Goal: Information Seeking & Learning: Learn about a topic

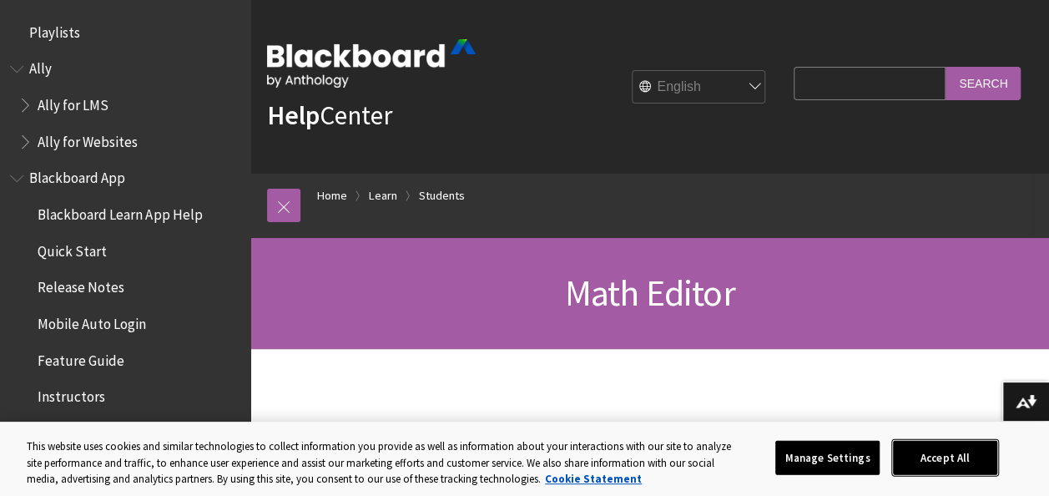
click at [936, 441] on button "Accept All" at bounding box center [945, 457] width 104 height 35
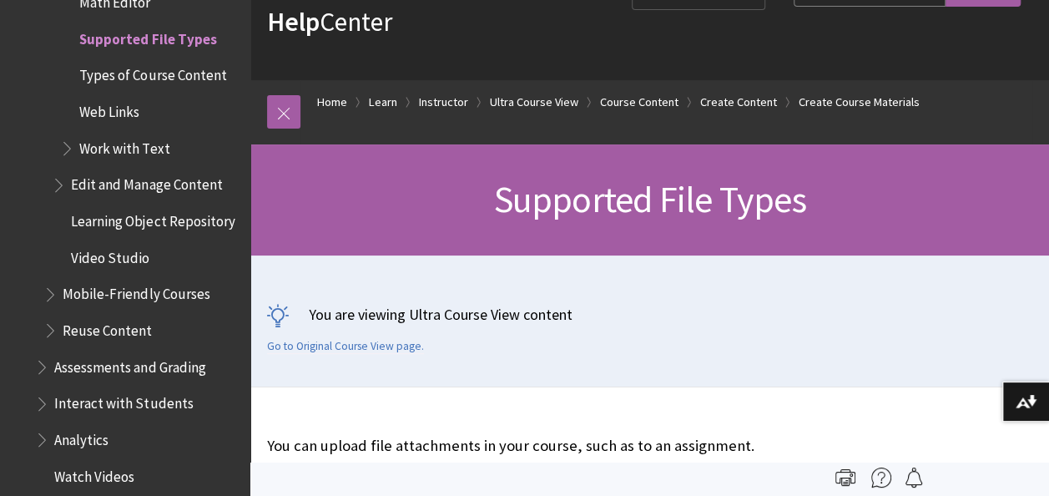
scroll to position [78, 0]
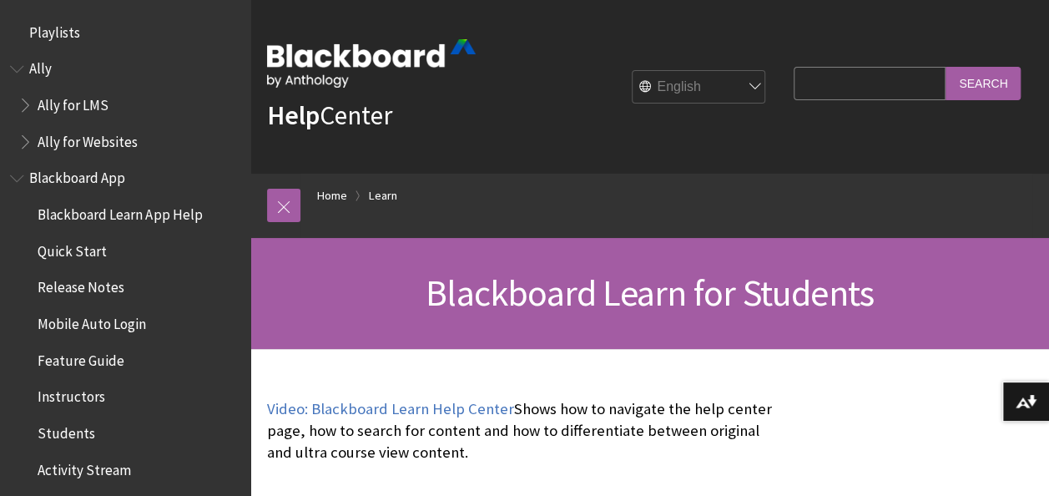
scroll to position [1607, 0]
